Goal: Find specific page/section: Find specific page/section

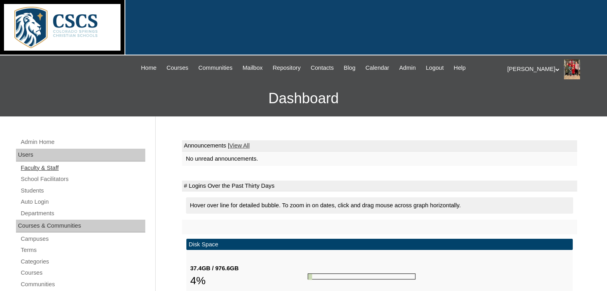
click at [57, 166] on link "Faculty & Staff" at bounding box center [82, 168] width 125 height 10
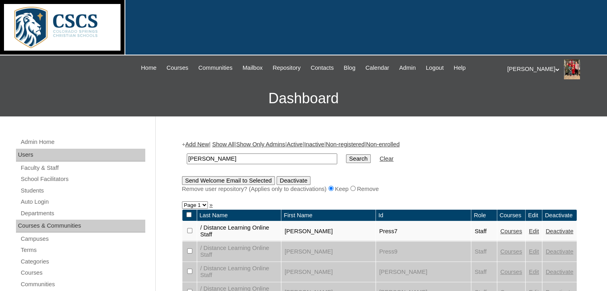
type input "[PERSON_NAME]"
click at [346, 157] on input "Search" at bounding box center [358, 158] width 25 height 9
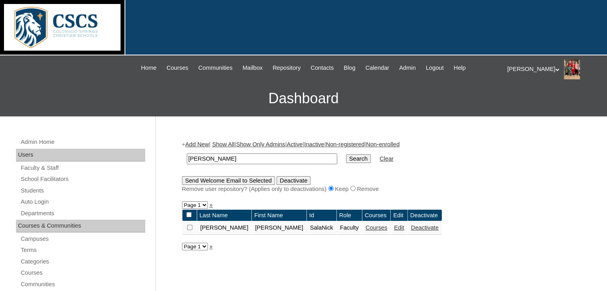
click at [366, 228] on link "Courses" at bounding box center [377, 228] width 22 height 6
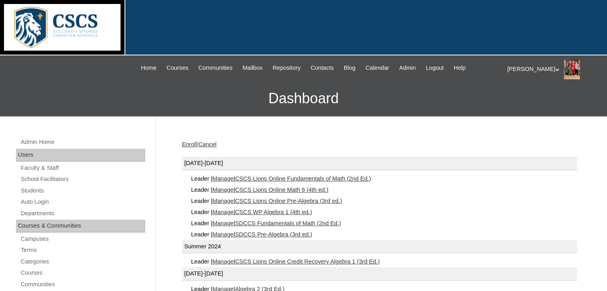
click at [263, 201] on link "CSCS Lions Online Pre-Algebra (3rd ed.)" at bounding box center [288, 201] width 107 height 6
click at [284, 233] on link "SDCCS Pre-Algebra (3rd ed.)" at bounding box center [273, 235] width 77 height 6
